Goal: Information Seeking & Learning: Find contact information

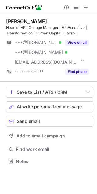
scroll to position [157, 97]
click at [29, 21] on div "Kim Gillard" at bounding box center [26, 21] width 41 height 6
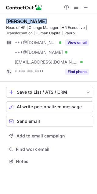
click at [29, 21] on div "Kim Gillard" at bounding box center [26, 21] width 41 height 6
copy div "Kim Gillard"
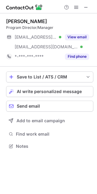
scroll to position [132, 97]
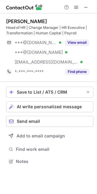
scroll to position [157, 97]
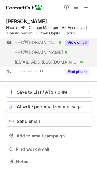
click at [68, 40] on button "View email" at bounding box center [77, 43] width 24 height 6
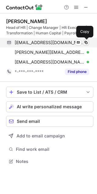
click at [84, 42] on span at bounding box center [85, 42] width 5 height 5
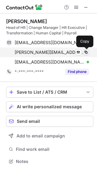
click at [88, 54] on button at bounding box center [86, 52] width 6 height 6
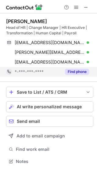
click at [83, 71] on button "Find phone" at bounding box center [77, 72] width 24 height 6
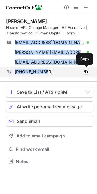
drag, startPoint x: 14, startPoint y: 41, endPoint x: 47, endPoint y: 76, distance: 48.0
click at [47, 76] on div "Kim Gillard Head of HR | Change Manager | HR Executive | Transformation | Human…" at bounding box center [49, 47] width 87 height 58
copy div "kimgillard00@gmail.com Verified Send email Copy kim.gillard@hotmail.com Verifie…"
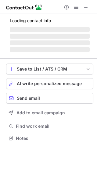
scroll to position [132, 97]
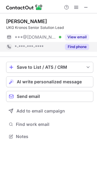
click at [78, 46] on button "Find phone" at bounding box center [77, 47] width 24 height 6
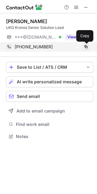
click at [87, 46] on span at bounding box center [85, 46] width 5 height 5
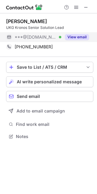
click at [78, 37] on button "View email" at bounding box center [77, 37] width 24 height 6
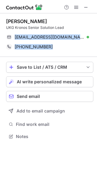
drag, startPoint x: 14, startPoint y: 34, endPoint x: 52, endPoint y: 52, distance: 41.6
click at [52, 52] on div "Ben Maloney UKG Kronos Senior Solution Lead benmaloney4444@gmail.com Verified S…" at bounding box center [49, 34] width 87 height 43
copy div "benmaloney4444@gmail.com Verified Send email Copy +61416731890 Copy"
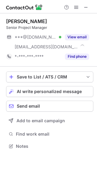
scroll to position [142, 97]
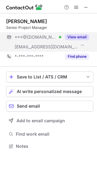
click at [75, 34] on button "View email" at bounding box center [77, 37] width 24 height 6
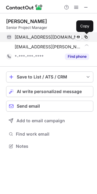
click at [85, 37] on span at bounding box center [85, 37] width 5 height 5
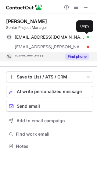
click at [86, 54] on button "Find phone" at bounding box center [77, 56] width 24 height 6
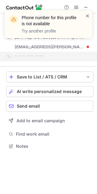
click at [89, 18] on span at bounding box center [87, 16] width 5 height 6
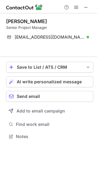
scroll to position [122, 97]
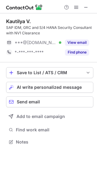
scroll to position [138, 97]
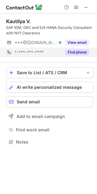
click at [78, 49] on button "Find phone" at bounding box center [77, 52] width 24 height 6
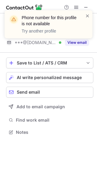
scroll to position [128, 97]
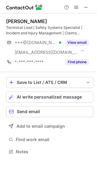
scroll to position [147, 97]
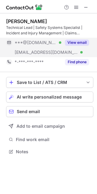
click at [76, 44] on button "View email" at bounding box center [77, 43] width 24 height 6
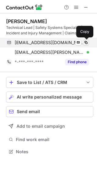
click at [88, 41] on span at bounding box center [85, 42] width 5 height 5
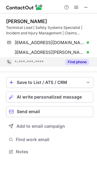
click at [70, 63] on button "Find phone" at bounding box center [77, 62] width 24 height 6
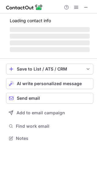
scroll to position [147, 97]
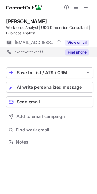
scroll to position [138, 97]
click at [90, 53] on div "*-***-***-**** Find phone" at bounding box center [49, 52] width 87 height 10
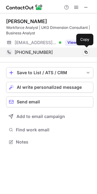
click at [52, 55] on div "+61452247037" at bounding box center [52, 52] width 74 height 5
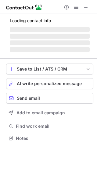
scroll to position [142, 97]
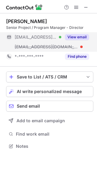
click at [71, 38] on button "View email" at bounding box center [77, 37] width 24 height 6
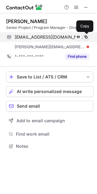
click at [88, 36] on span at bounding box center [85, 37] width 5 height 5
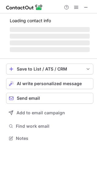
scroll to position [138, 97]
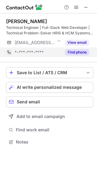
click at [83, 52] on button "Find phone" at bounding box center [77, 52] width 24 height 6
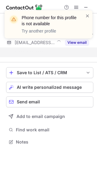
scroll to position [128, 97]
